Goal: Participate in discussion

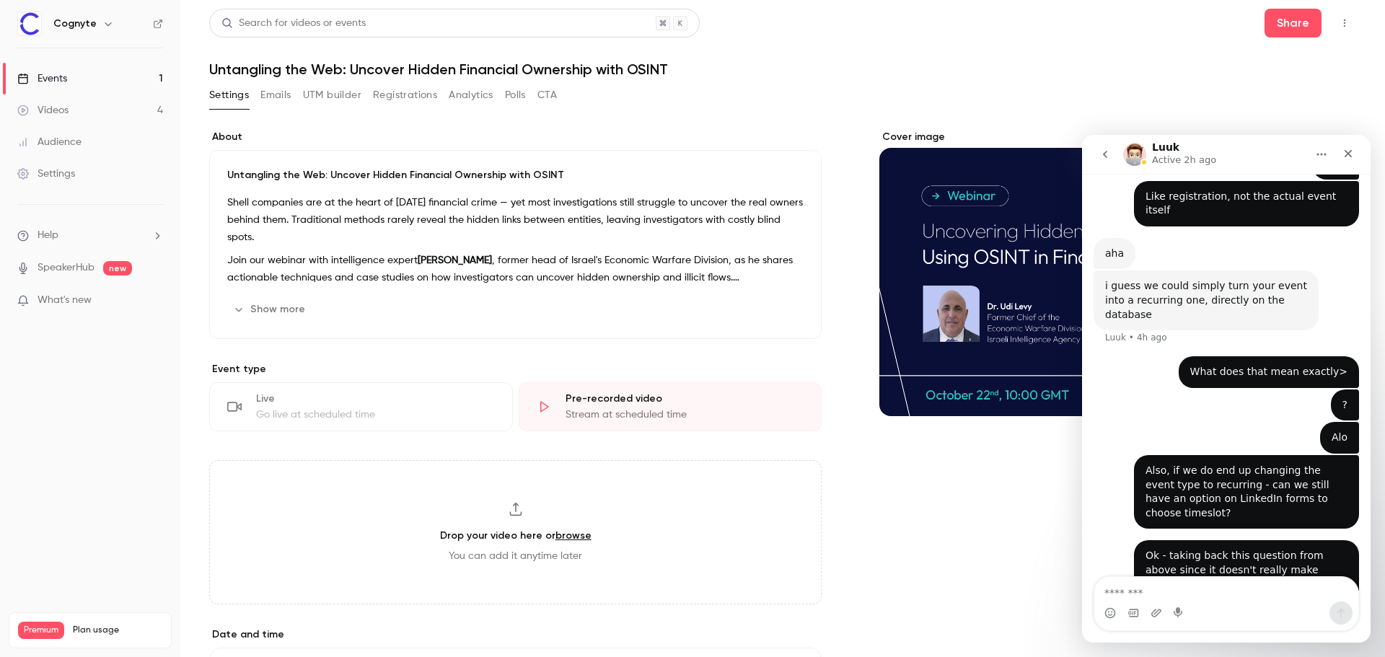
scroll to position [1144, 0]
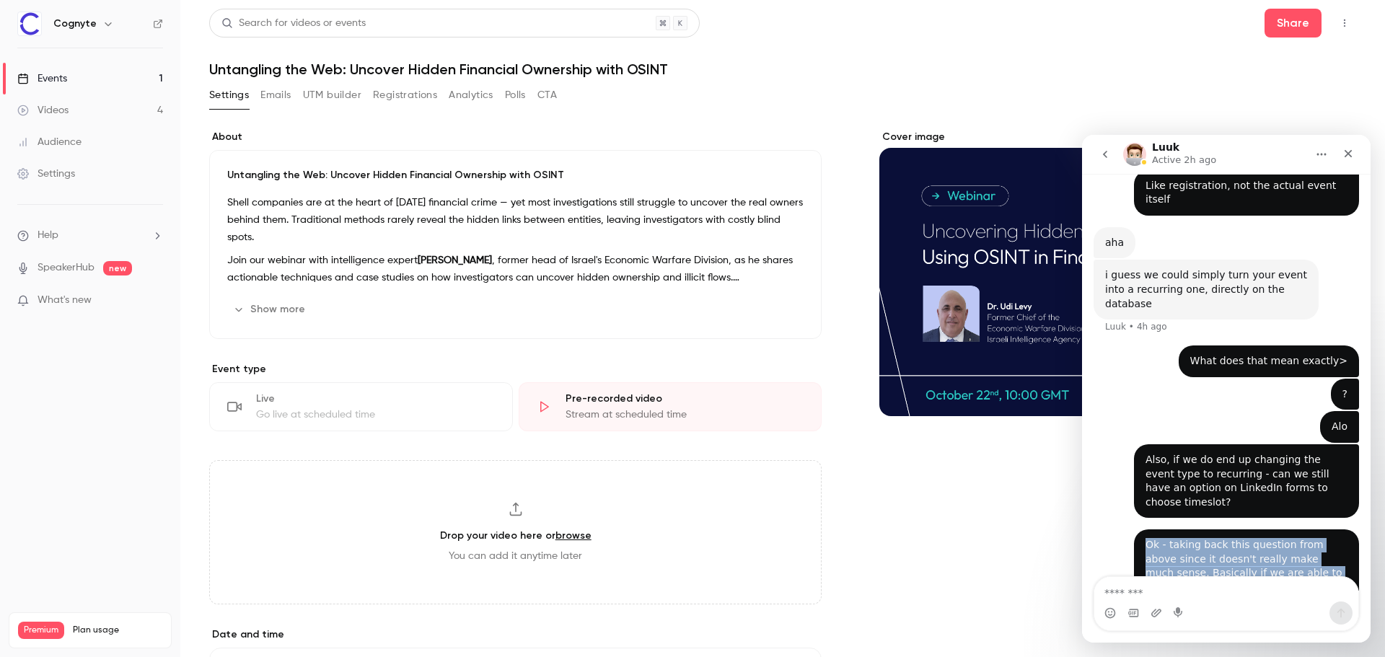
drag, startPoint x: 1140, startPoint y: 431, endPoint x: 1261, endPoint y: 557, distance: 174.9
click at [1261, 557] on div "Ok - taking back this question from above since it doesn't really make much sen…" at bounding box center [1246, 608] width 225 height 159
click at [1258, 556] on div "Ok - taking back this question from above since it doesn't really make much sen…" at bounding box center [1246, 608] width 225 height 159
drag, startPoint x: 1141, startPoint y: 432, endPoint x: 1226, endPoint y: 478, distance: 96.8
click at [1226, 538] on div "Ok - taking back this question from above since it doesn't really make much sen…" at bounding box center [1246, 608] width 202 height 141
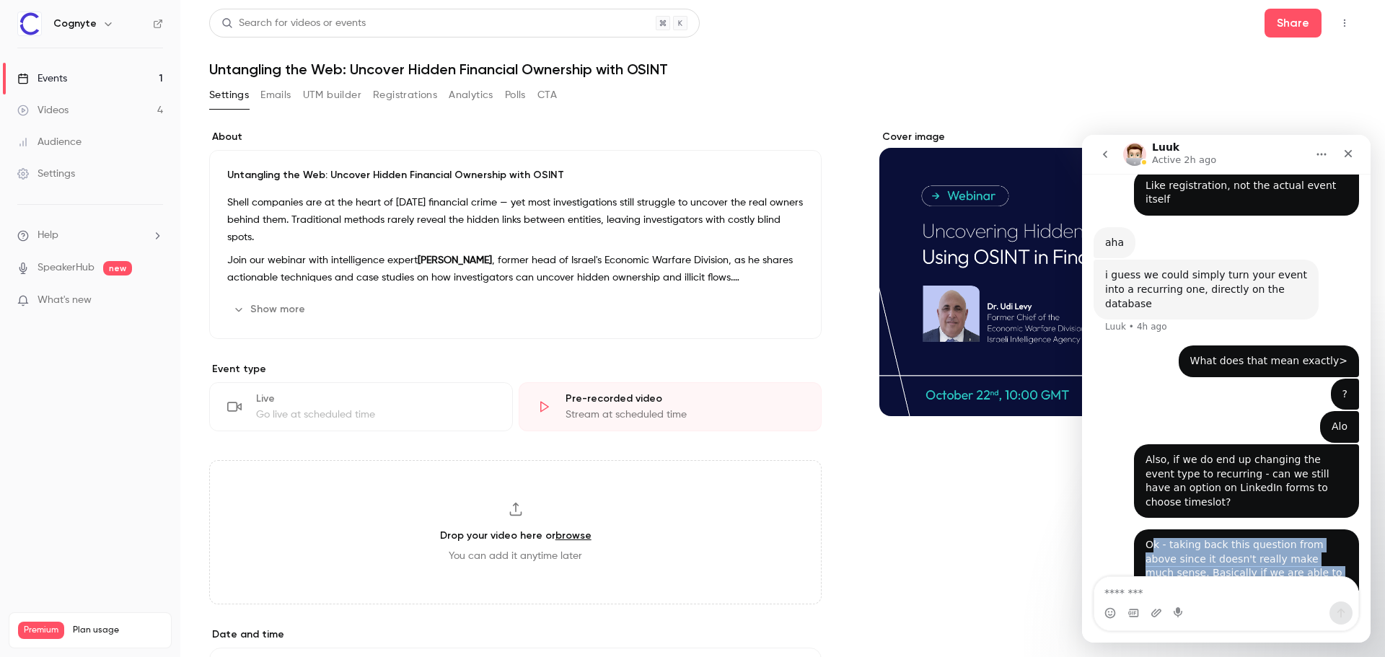
drag, startPoint x: 1211, startPoint y: 543, endPoint x: 1142, endPoint y: 434, distance: 129.0
click at [1145, 538] on div "Ok - taking back this question from above since it doesn't really make much sen…" at bounding box center [1246, 608] width 202 height 141
click at [1158, 538] on div "Ok - taking back this question from above since it doesn't really make much sen…" at bounding box center [1246, 608] width 202 height 141
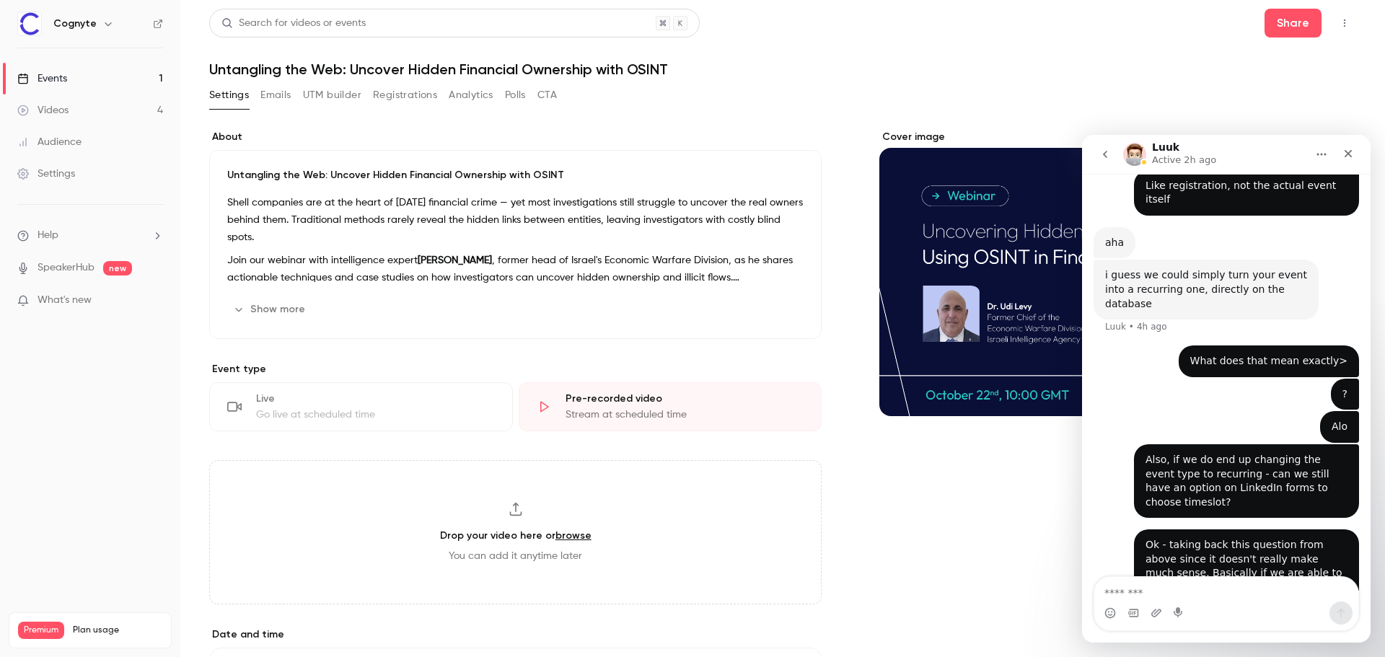
click at [1192, 555] on div "Ok - taking back this question from above since it doesn't really make much sen…" at bounding box center [1246, 608] width 225 height 159
drag, startPoint x: 1199, startPoint y: 547, endPoint x: 1135, endPoint y: 431, distance: 132.0
click at [1135, 529] on div "Ok - taking back this question from above since it doesn't really make much sen…" at bounding box center [1246, 608] width 225 height 159
drag, startPoint x: 1137, startPoint y: 432, endPoint x: 1204, endPoint y: 554, distance: 138.8
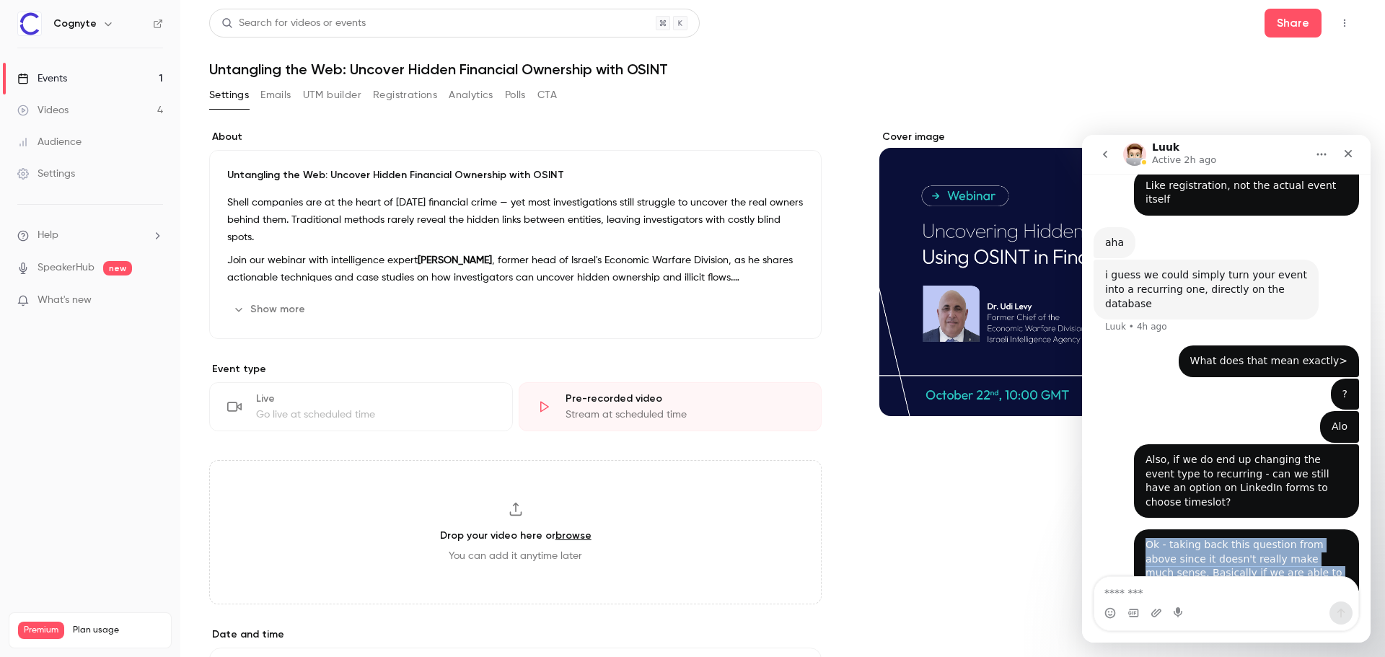
click at [1204, 554] on div "Ok - taking back this question from above since it doesn't really make much sen…" at bounding box center [1246, 608] width 225 height 159
click at [1204, 547] on div "Ok - taking back this question from above since it doesn't really make much sen…" at bounding box center [1246, 608] width 202 height 141
drag, startPoint x: 1198, startPoint y: 549, endPoint x: 1125, endPoint y: 428, distance: 141.4
click at [1124, 529] on div "Ok - taking back this question from above since it doesn't really make much sen…" at bounding box center [1225, 617] width 265 height 176
click at [1147, 538] on div "Ok - taking back this question from above since it doesn't really make much sen…" at bounding box center [1246, 608] width 202 height 141
